Goal: Information Seeking & Learning: Learn about a topic

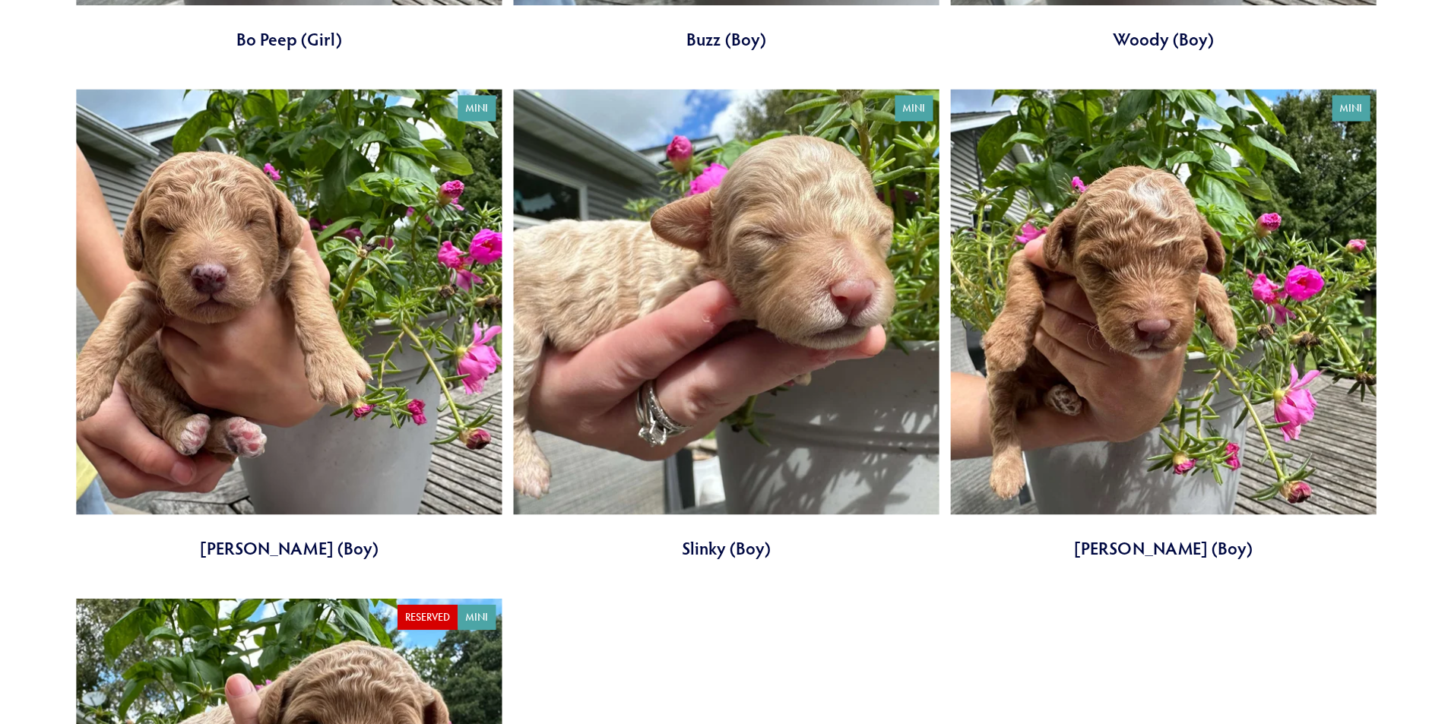
scroll to position [1009, 0]
drag, startPoint x: 530, startPoint y: 619, endPoint x: 961, endPoint y: 605, distance: 431.1
click at [961, 605] on div "Mini Bo Peep (Girl) $500.00 Mini Buzz (Boy) $500.00 Mini Woody (Boy) $500.00" at bounding box center [729, 344] width 1307 height 1522
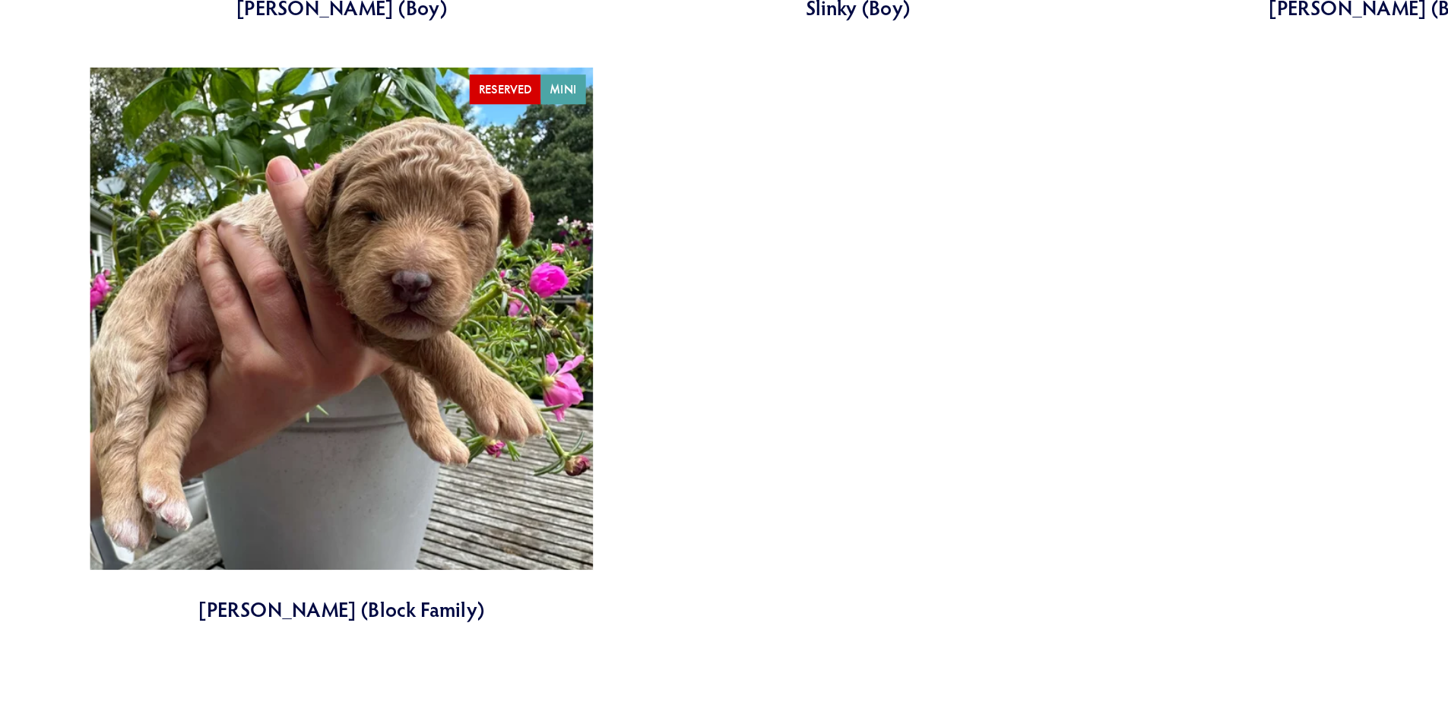
scroll to position [1439, 0]
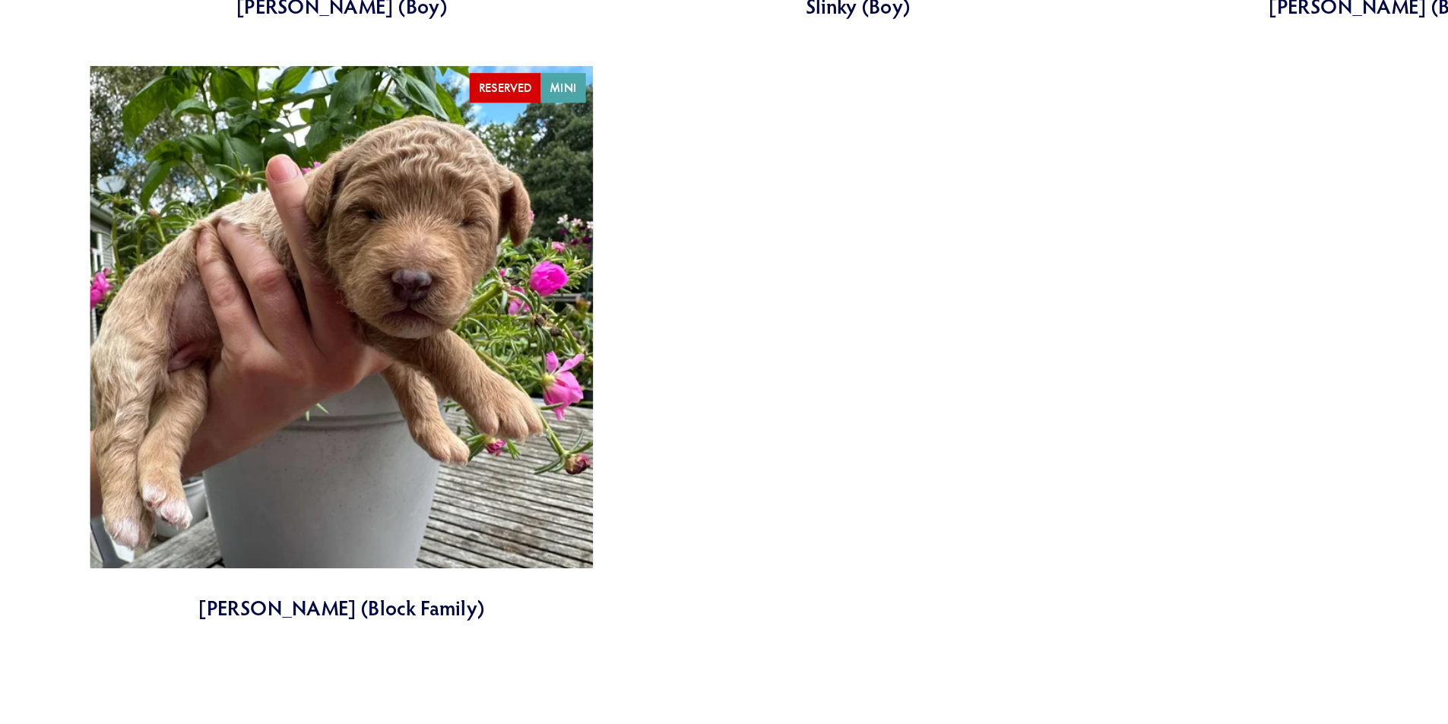
click at [221, 407] on link at bounding box center [288, 403] width 424 height 470
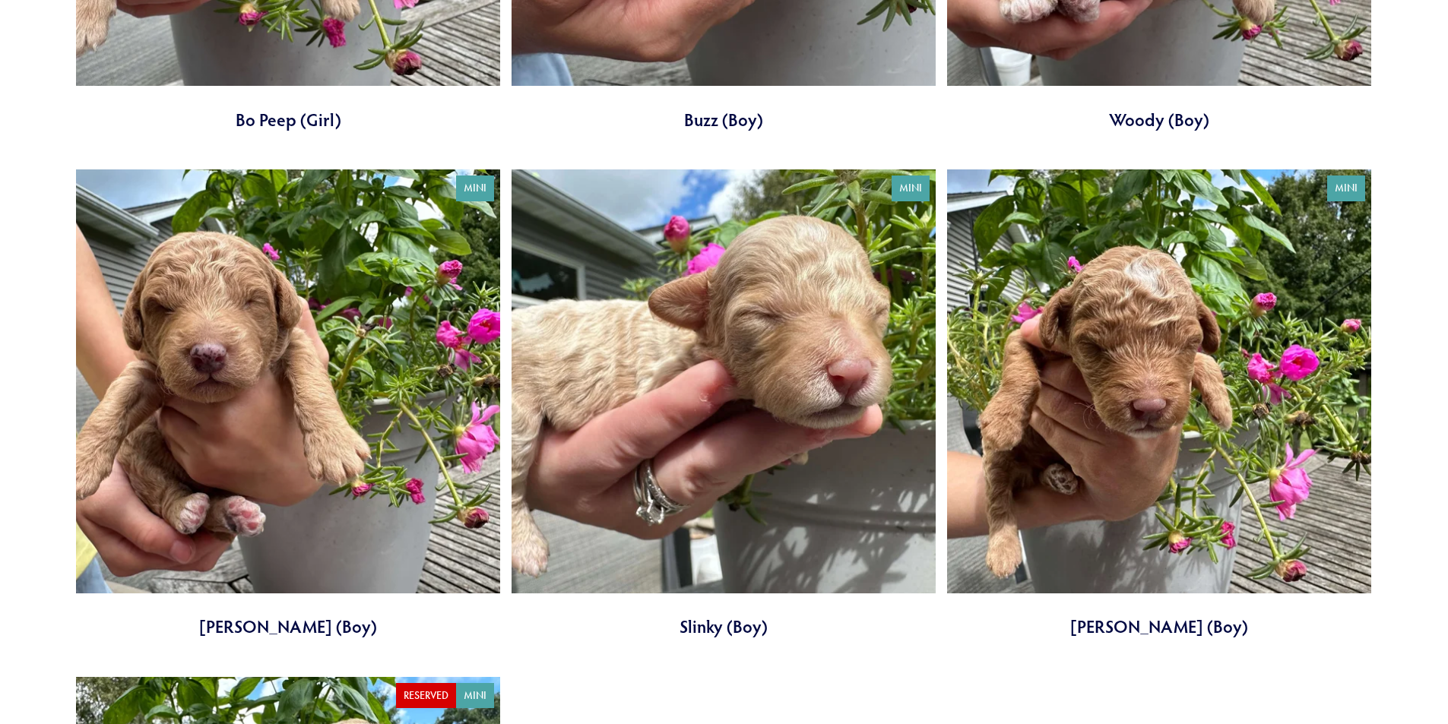
scroll to position [929, 0]
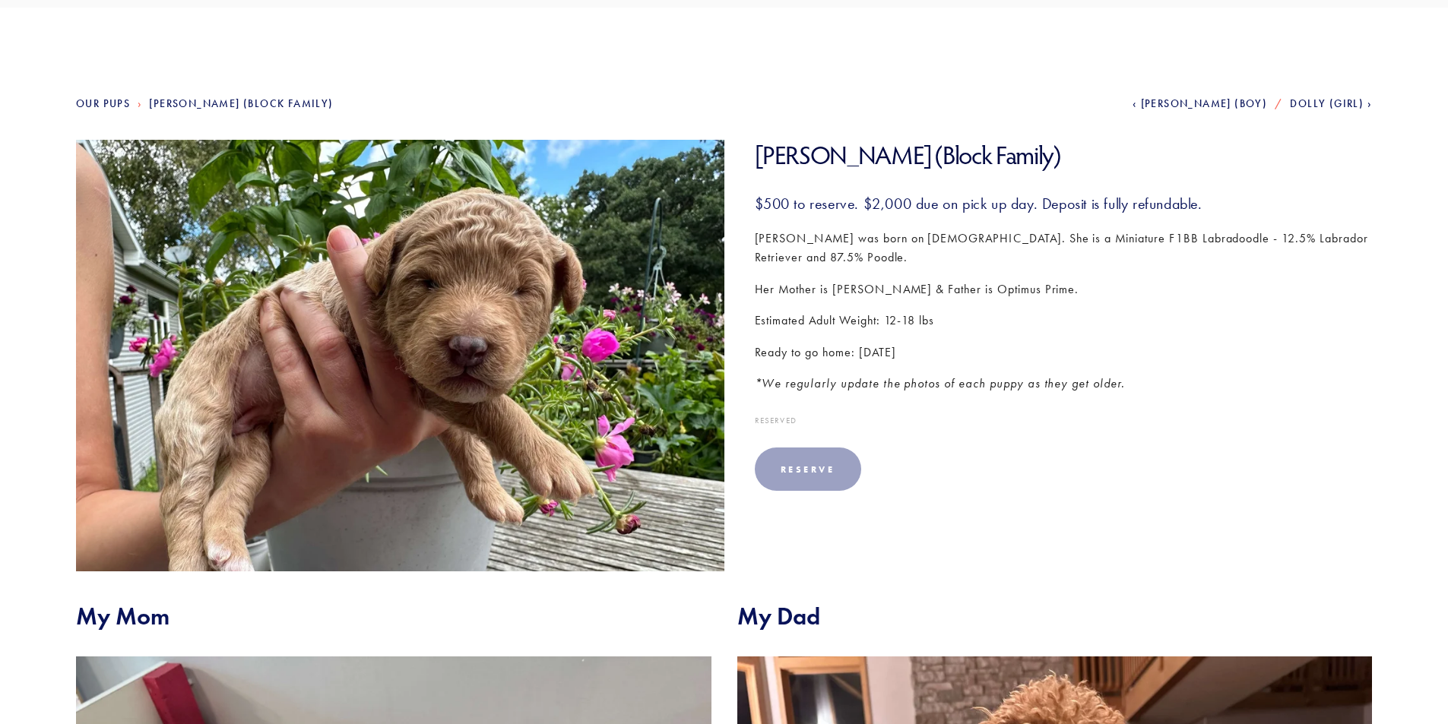
scroll to position [112, 0]
